Goal: Complete application form

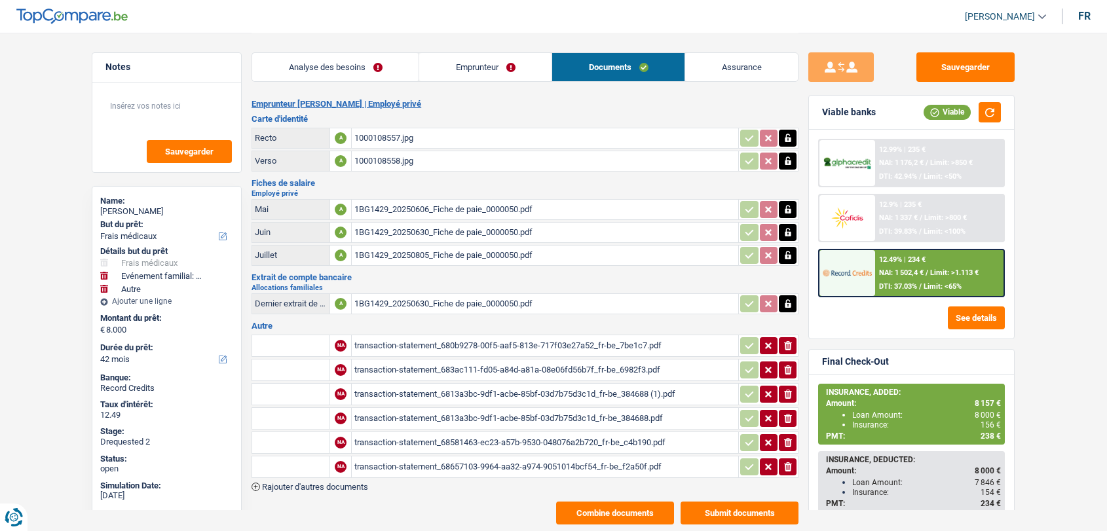
select select "medical"
select select "familyEvent"
select select "other"
select select "42"
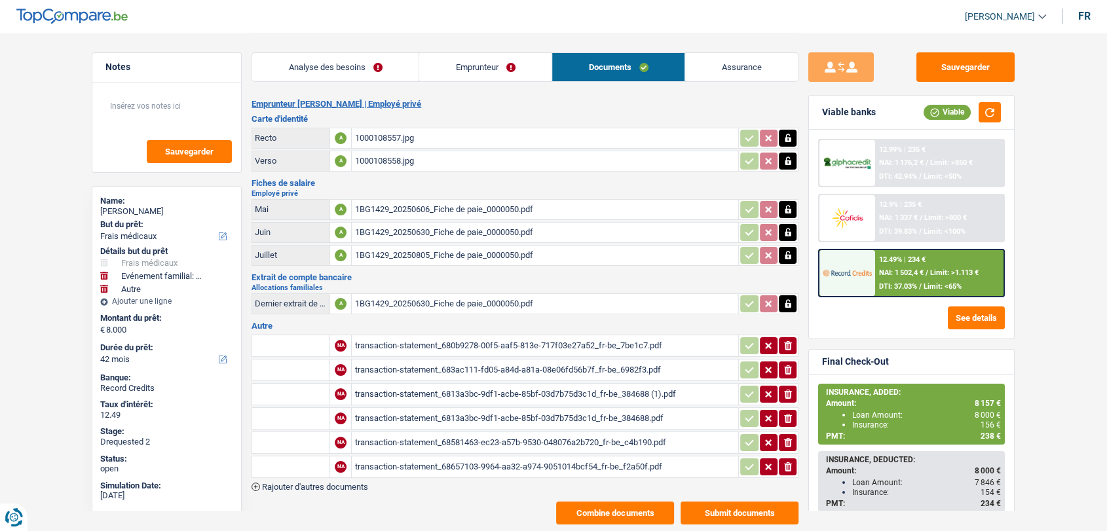
click at [361, 483] on span "Rajouter d'autres documents" at bounding box center [315, 487] width 106 height 9
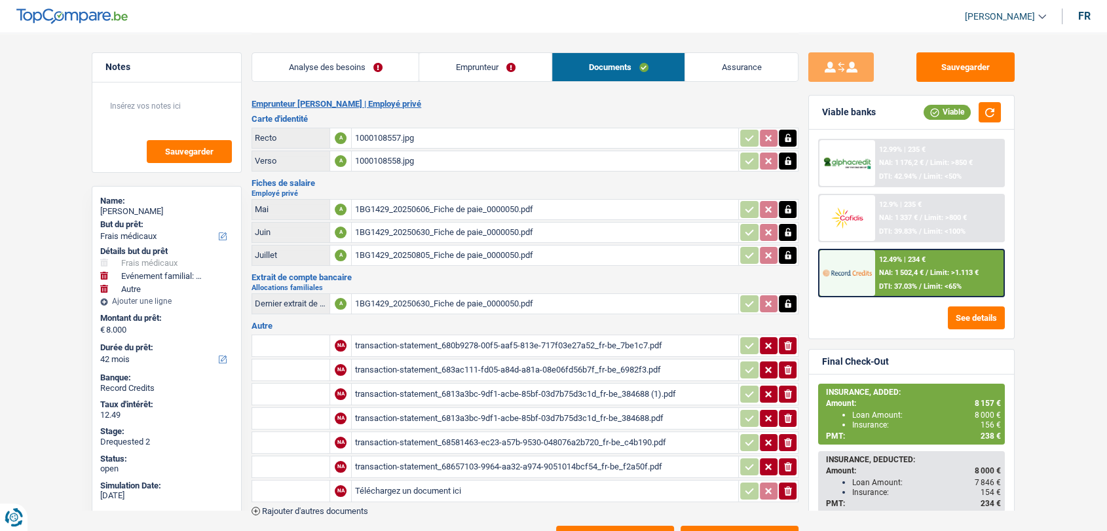
click at [403, 483] on input "Téléchargez un document ici" at bounding box center [544, 491] width 381 height 20
type input "C:\fakepath\1BG1429_20250902_Fiche de paie_0000050.pdf"
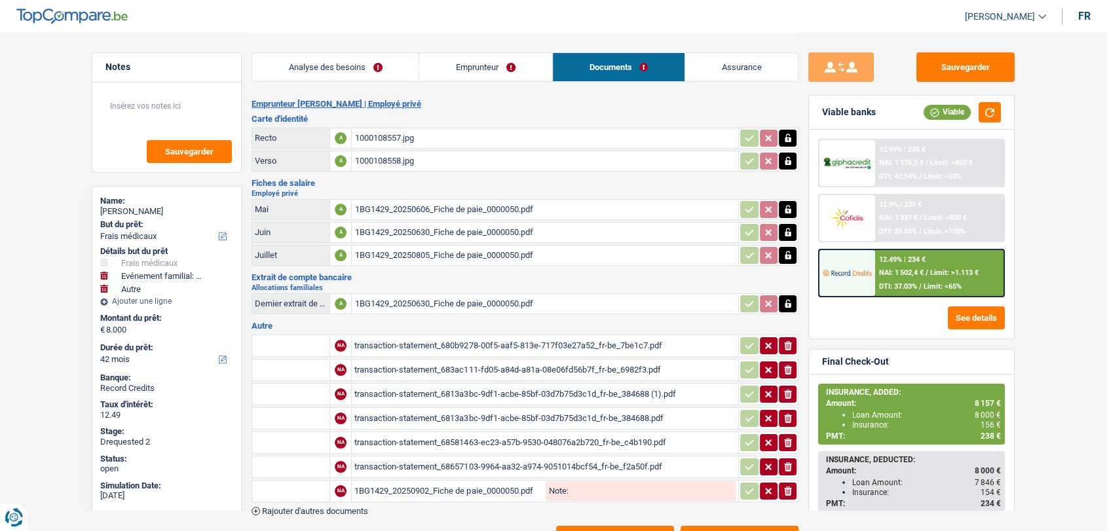
click at [325, 489] on input "text" at bounding box center [291, 491] width 72 height 21
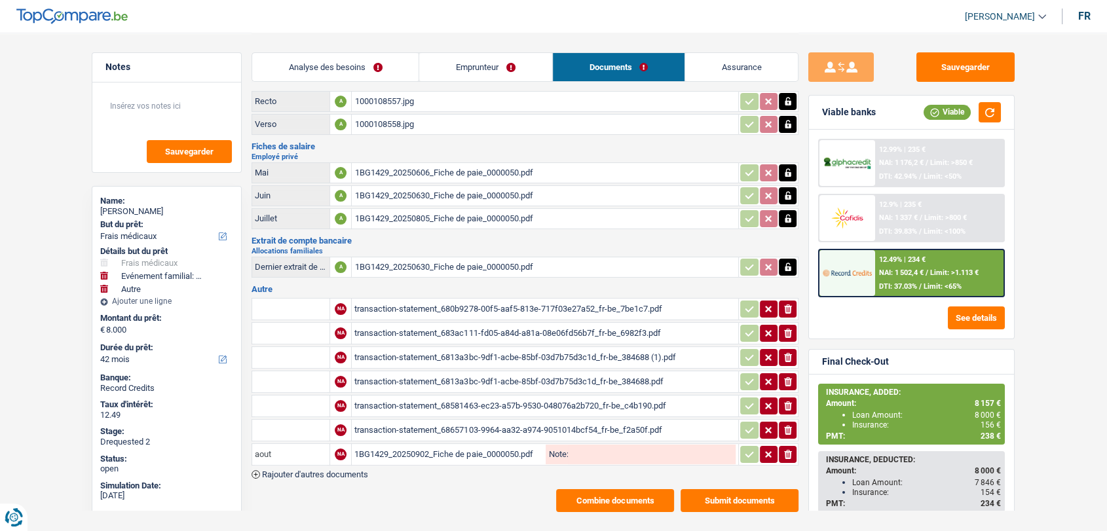
scroll to position [55, 0]
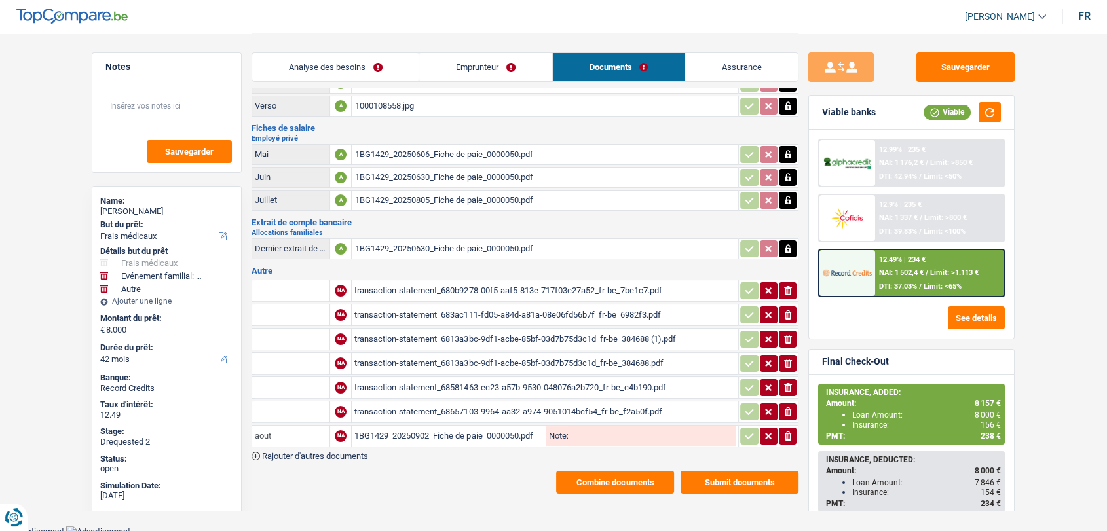
click at [308, 428] on input "aout" at bounding box center [291, 436] width 72 height 21
click at [304, 471] on li "Fiche de paie Août" at bounding box center [336, 478] width 154 height 16
type input "Fiche de paie Août"
click at [742, 435] on button "button" at bounding box center [749, 436] width 18 height 17
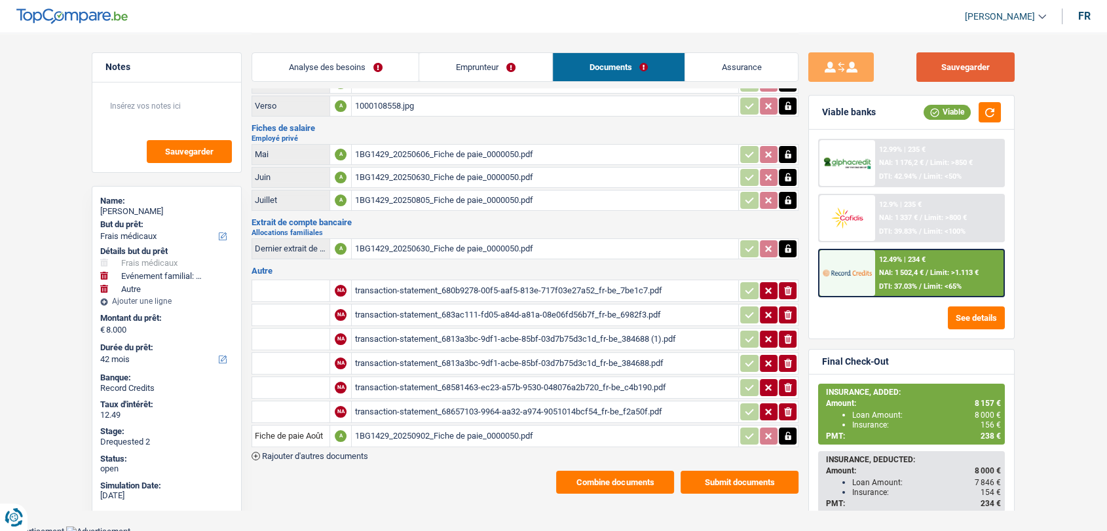
drag, startPoint x: 947, startPoint y: 75, endPoint x: 695, endPoint y: 460, distance: 460.2
click at [947, 75] on button "Sauvegarder" at bounding box center [965, 66] width 98 height 29
click at [471, 402] on div "transaction-statement_68657103-9964-aa32-a974-9051014bcf54_fr-be_f2a50f.pdf" at bounding box center [544, 412] width 381 height 20
click at [395, 283] on div "transaction-statement_680b9278-00f5-aaf5-813e-717f03e27a52_fr-be_7be1c7.pdf" at bounding box center [544, 291] width 381 height 20
click at [409, 242] on div "1BG1429_20250630_Fiche de paie_0000050.pdf" at bounding box center [544, 249] width 381 height 20
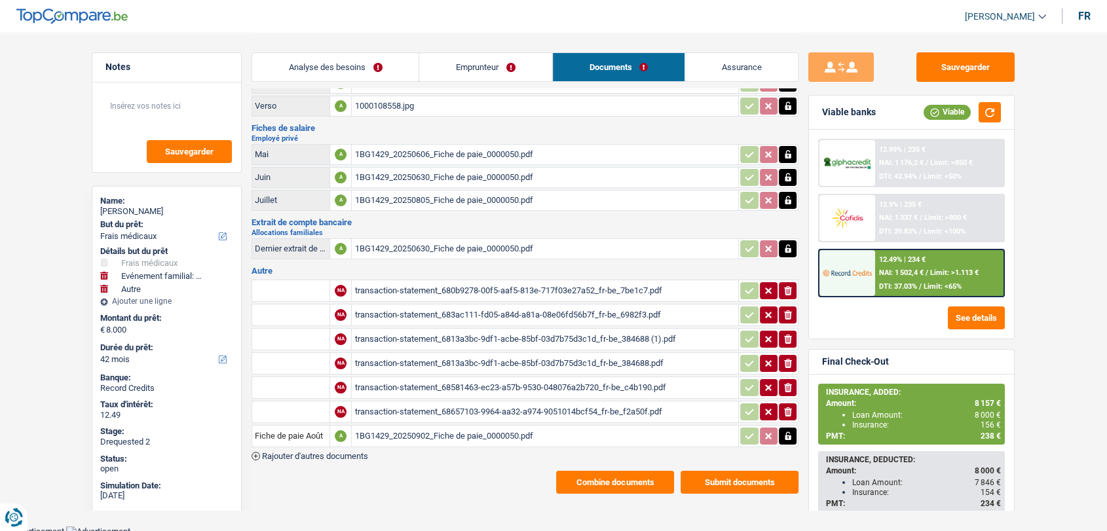
click at [420, 193] on div "1BG1429_20250805_Fiche de paie_0000050.pdf" at bounding box center [544, 201] width 381 height 20
click at [434, 305] on div "transaction-statement_683ac111-fd05-a84d-a81a-08e06fd56b7f_fr-be_6982f3.pdf" at bounding box center [544, 315] width 381 height 20
click at [434, 199] on div "1BG1429_20250805_Fiche de paie_0000050.pdf" at bounding box center [544, 201] width 381 height 20
drag, startPoint x: 940, startPoint y: 69, endPoint x: 906, endPoint y: 57, distance: 36.3
click at [940, 69] on button "Sauvegarder" at bounding box center [965, 66] width 98 height 29
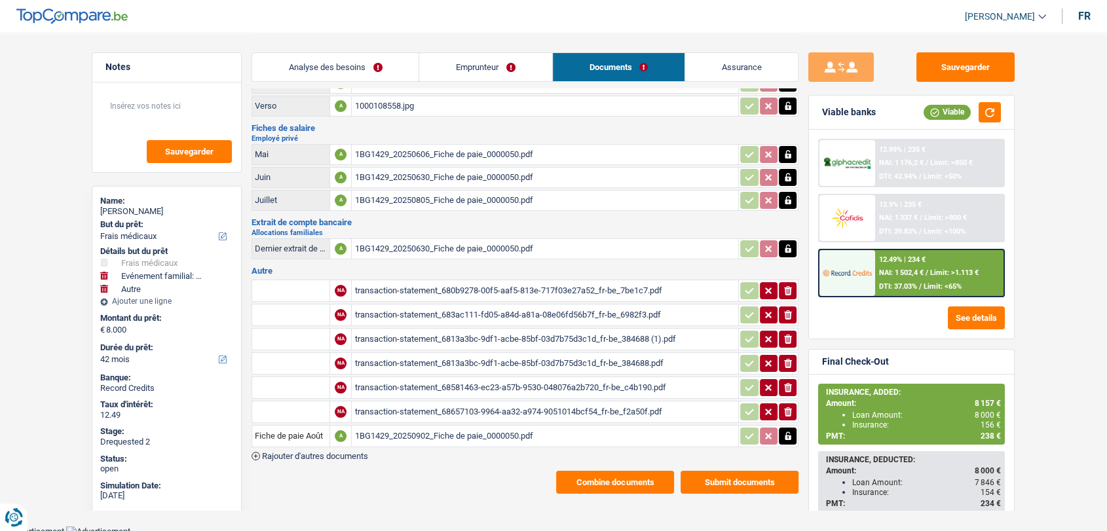
click at [723, 65] on link "Assurance" at bounding box center [741, 67] width 113 height 28
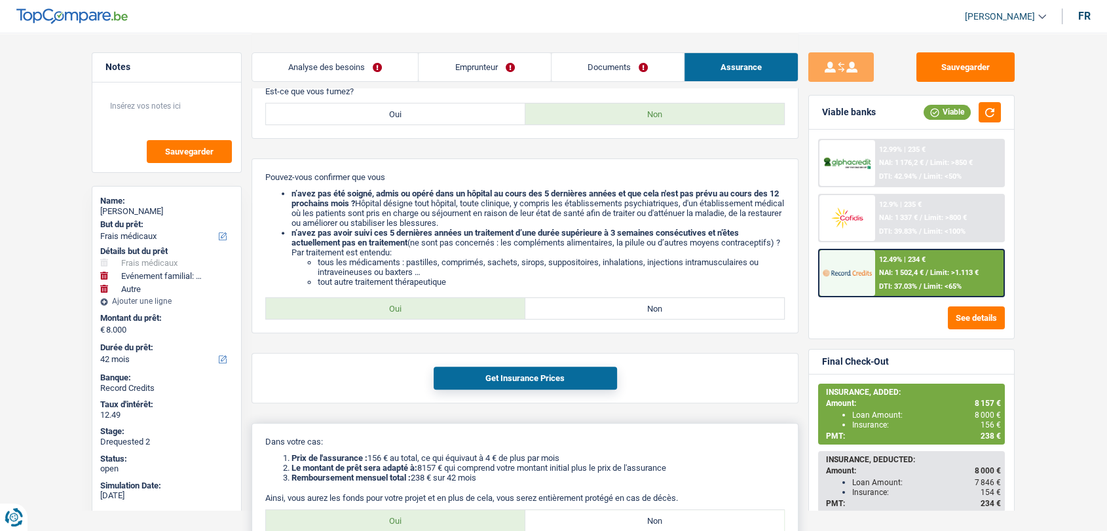
scroll to position [419, 0]
click at [626, 76] on link "Documents" at bounding box center [617, 67] width 132 height 28
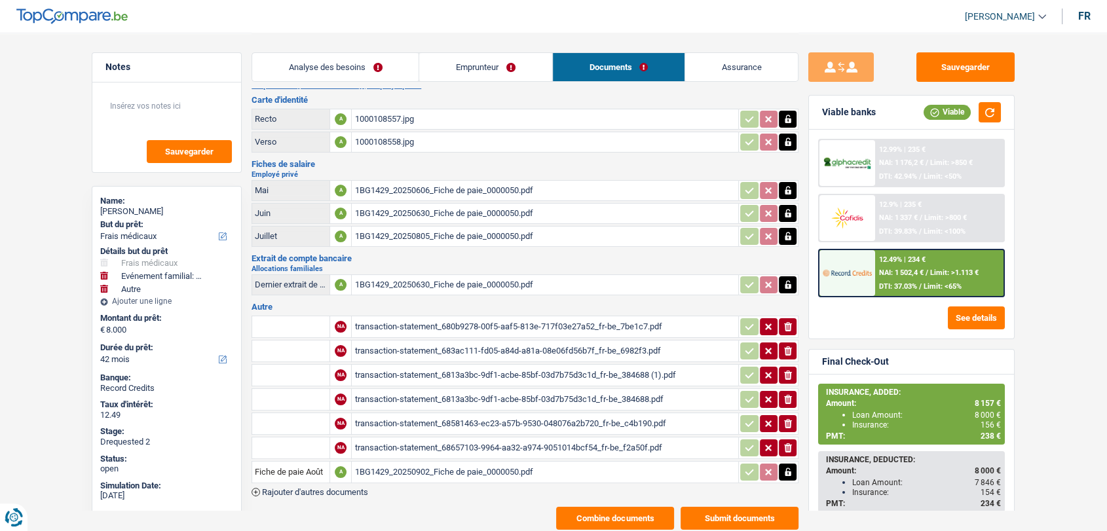
scroll to position [0, 0]
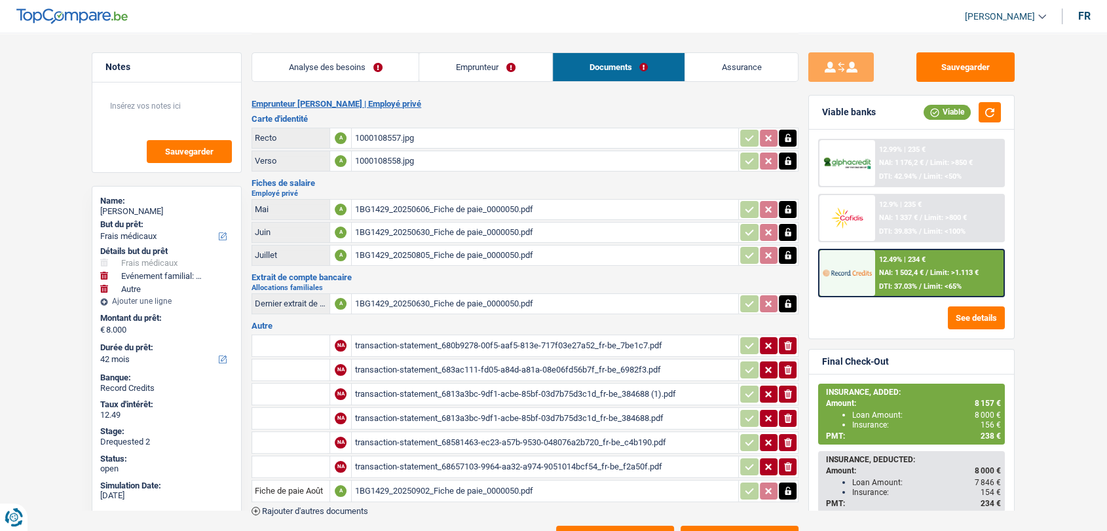
click at [381, 138] on div "1000108557.jpg" at bounding box center [544, 138] width 381 height 20
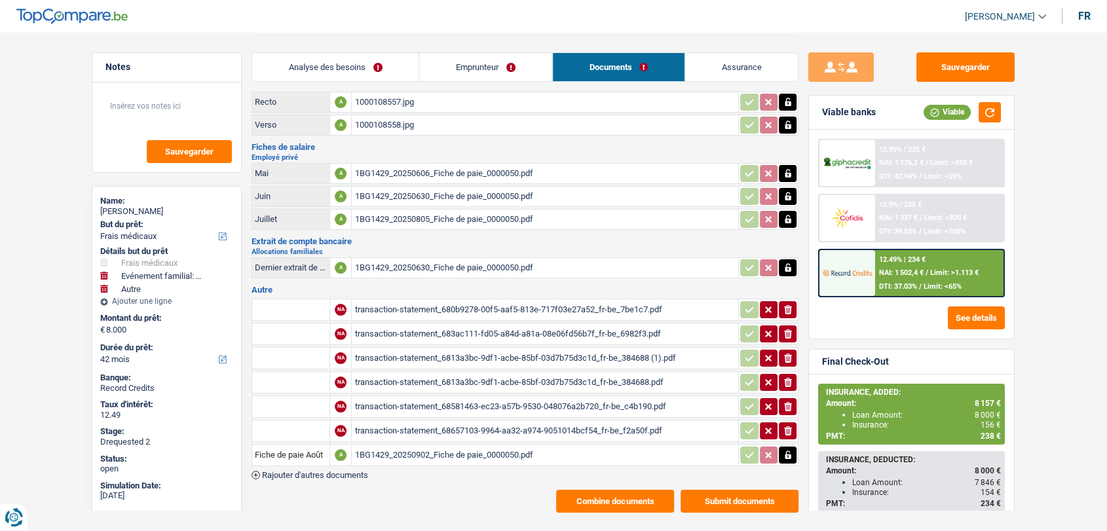
scroll to position [55, 0]
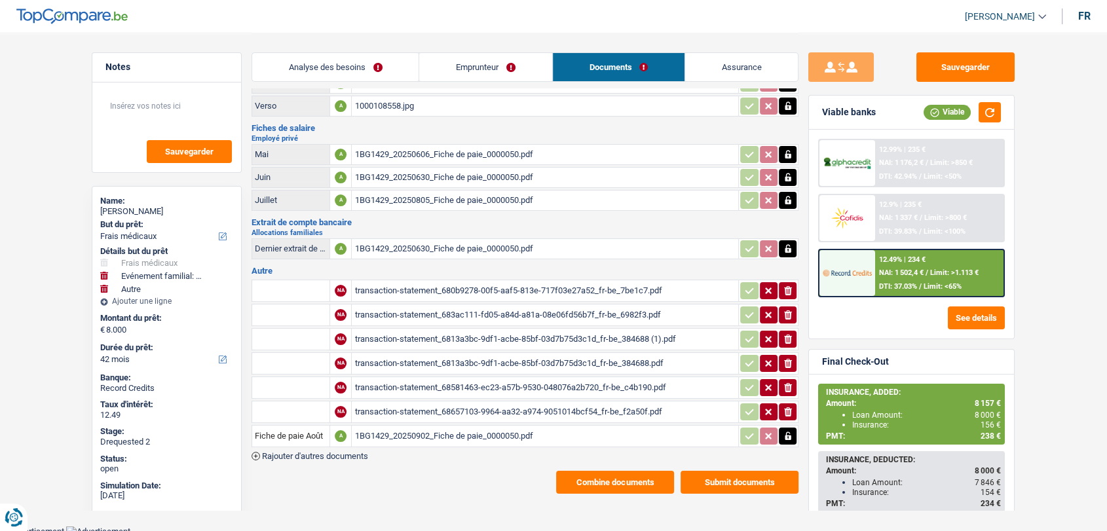
click at [569, 477] on button "Combine documents" at bounding box center [615, 482] width 118 height 23
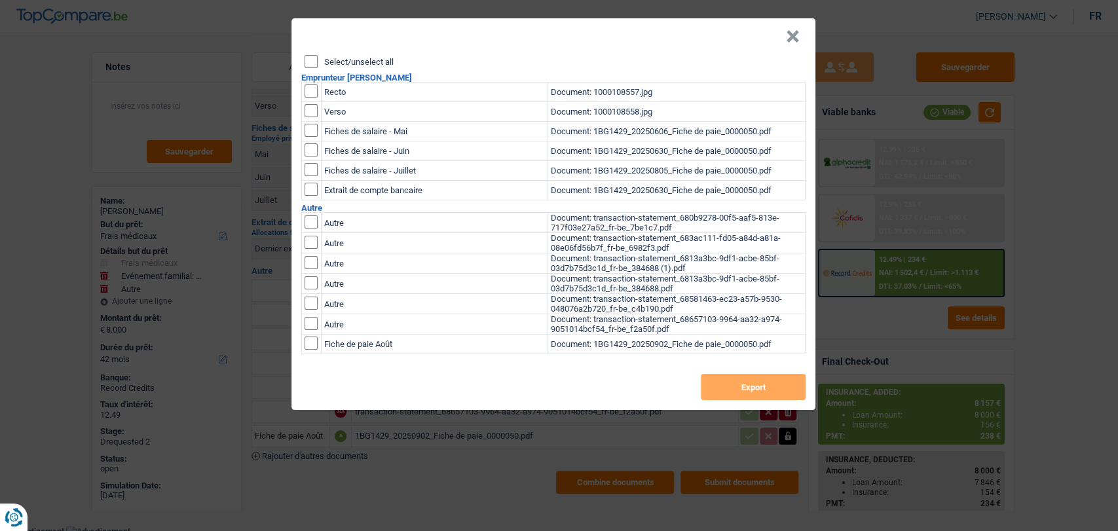
click at [307, 90] on input "checkbox" at bounding box center [310, 90] width 13 height 13
checkbox input "true"
click at [314, 117] on input "checkbox" at bounding box center [310, 110] width 13 height 13
checkbox input "true"
click at [723, 394] on button "Export" at bounding box center [753, 387] width 105 height 26
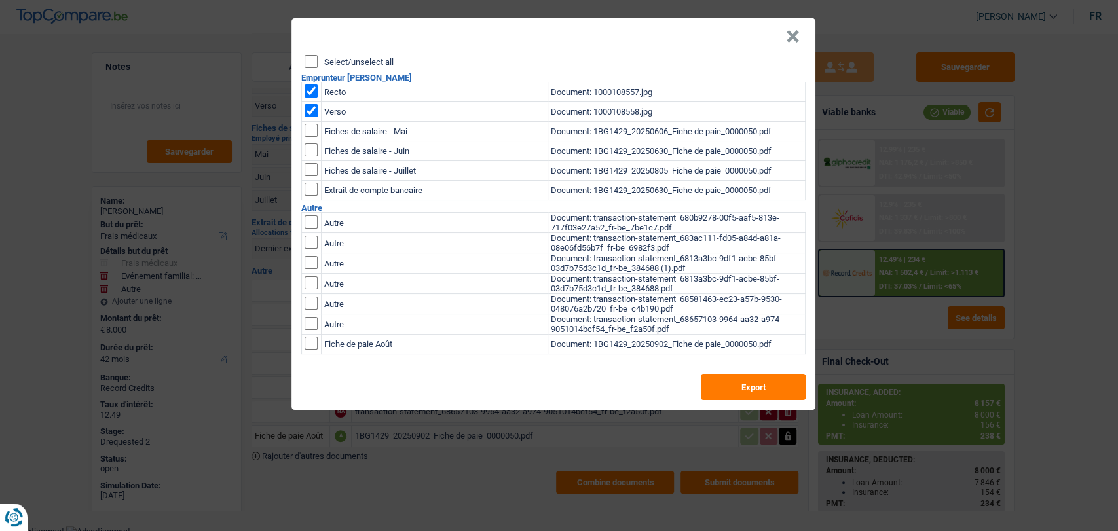
click at [786, 31] on button "×" at bounding box center [793, 36] width 14 height 13
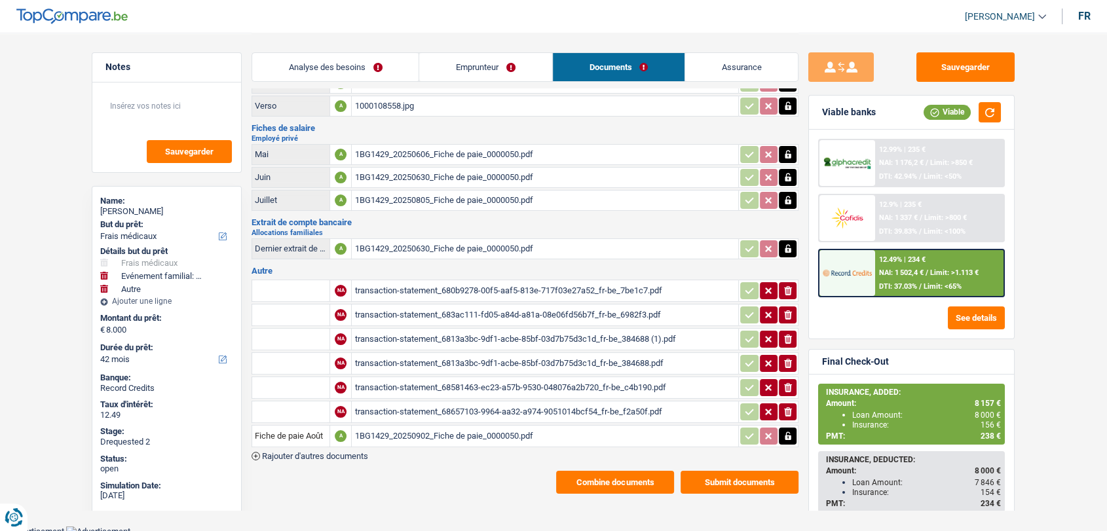
click at [482, 69] on link "Emprunteur" at bounding box center [485, 67] width 132 height 28
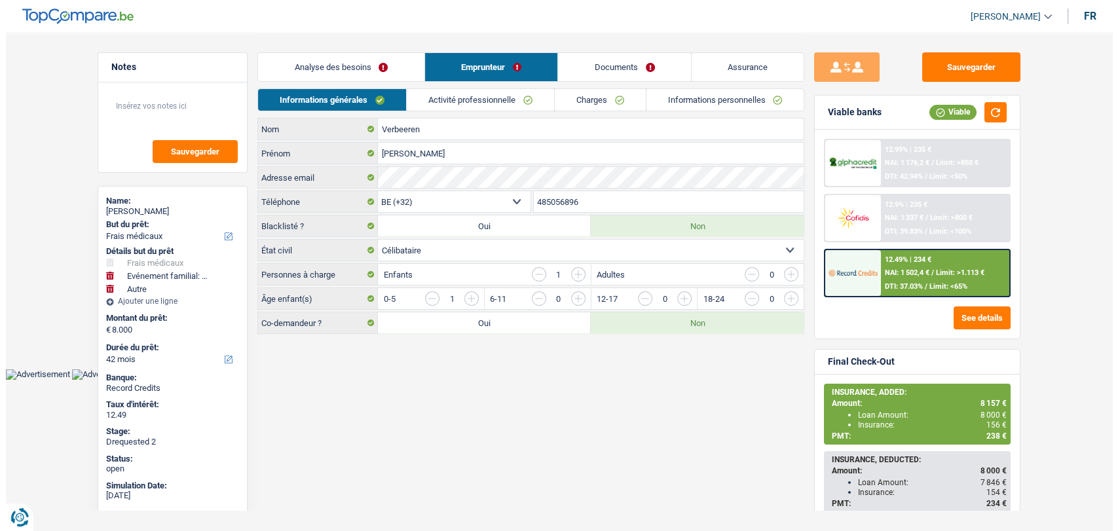
scroll to position [0, 0]
drag, startPoint x: 587, startPoint y: 198, endPoint x: 530, endPoint y: 195, distance: 56.4
click at [530, 195] on div "485056896 Téléphone" at bounding box center [667, 203] width 274 height 24
